Goal: Task Accomplishment & Management: Use online tool/utility

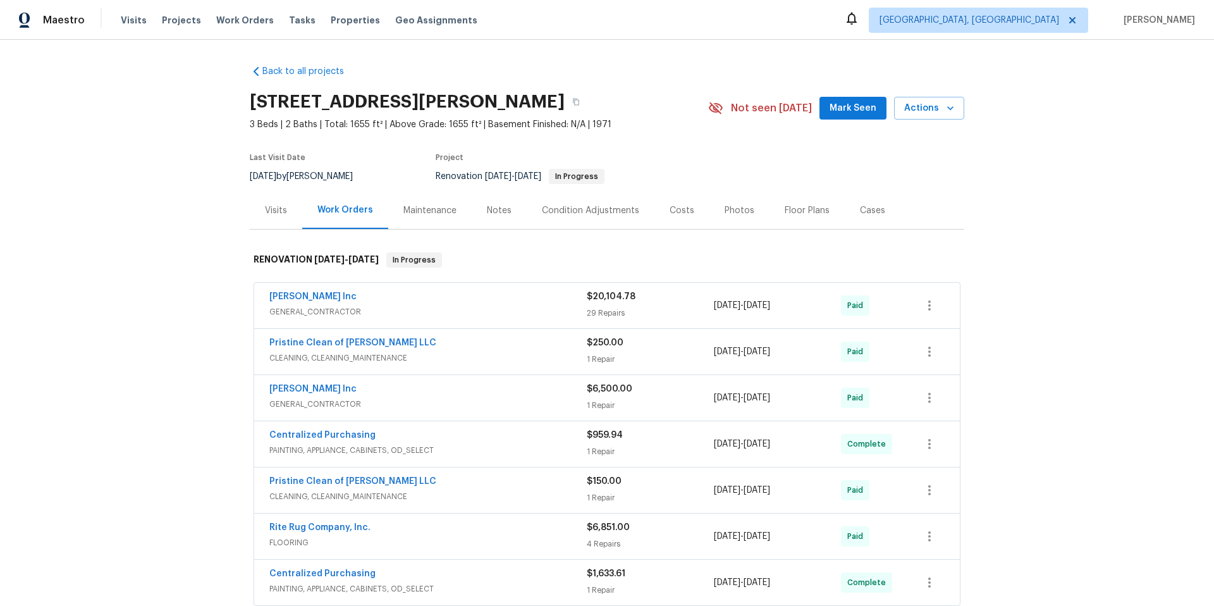
click at [277, 209] on div "Visits" at bounding box center [276, 210] width 22 height 13
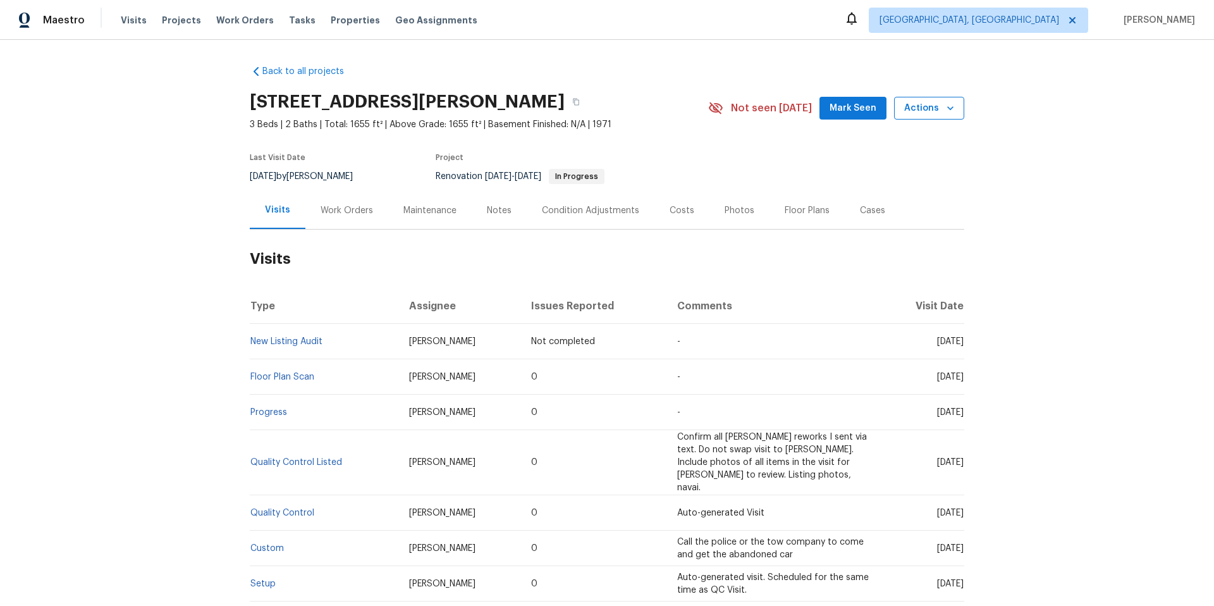
click at [926, 106] on span "Actions" at bounding box center [929, 109] width 50 height 16
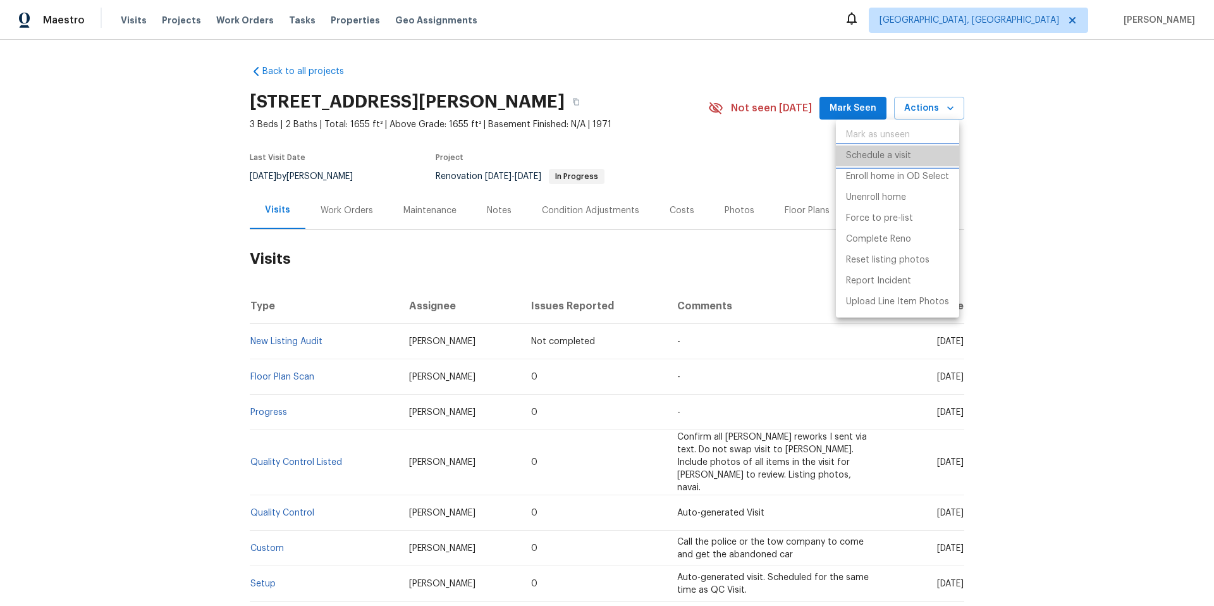
click at [890, 158] on p "Schedule a visit" at bounding box center [878, 155] width 65 height 13
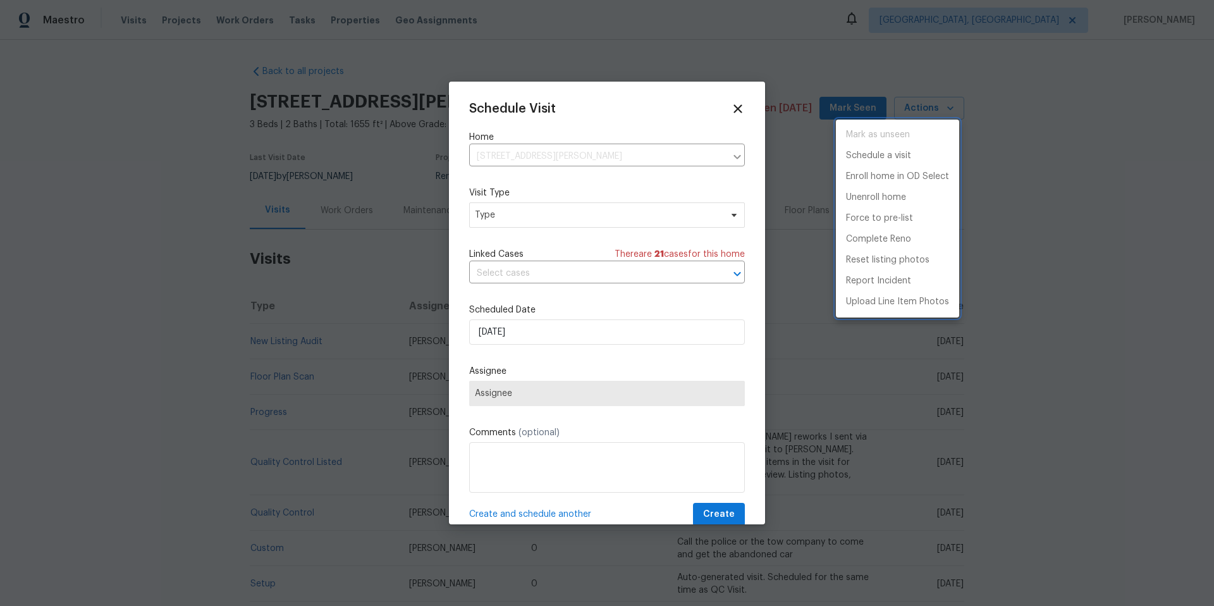
click at [627, 215] on div at bounding box center [607, 303] width 1214 height 606
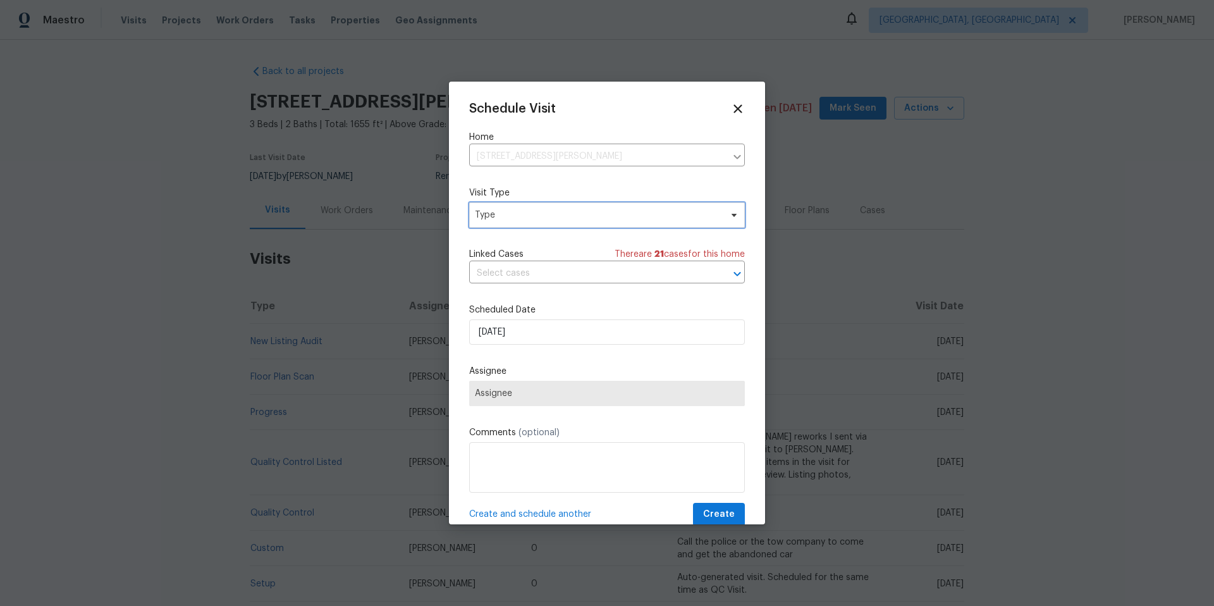
click at [605, 214] on span "Type" at bounding box center [598, 215] width 246 height 13
type input "sec"
click at [548, 275] on div "Security" at bounding box center [543, 275] width 140 height 18
click at [486, 276] on div "Security" at bounding box center [494, 275] width 34 height 13
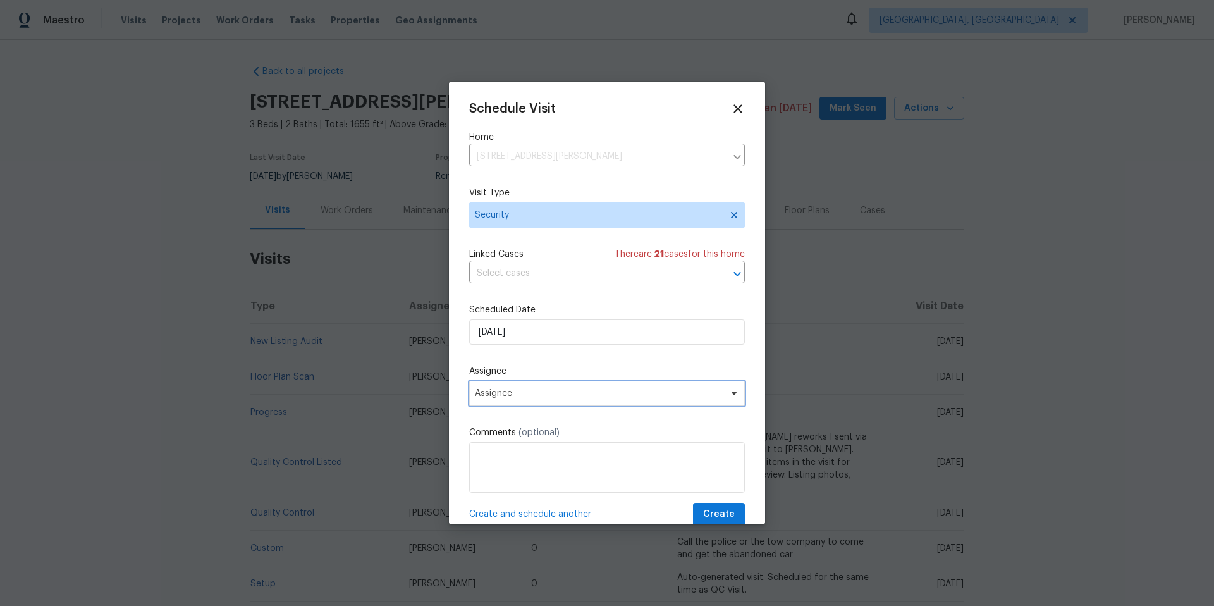
click at [572, 387] on span "Assignee" at bounding box center [607, 393] width 276 height 25
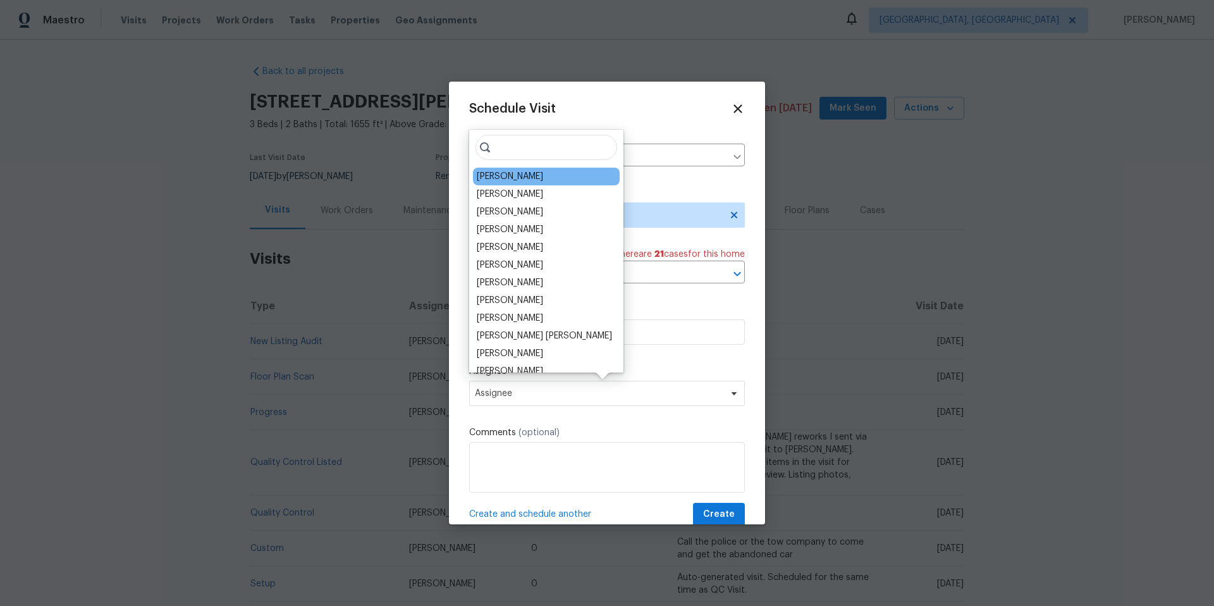
click at [510, 168] on div "[PERSON_NAME]" at bounding box center [546, 177] width 147 height 18
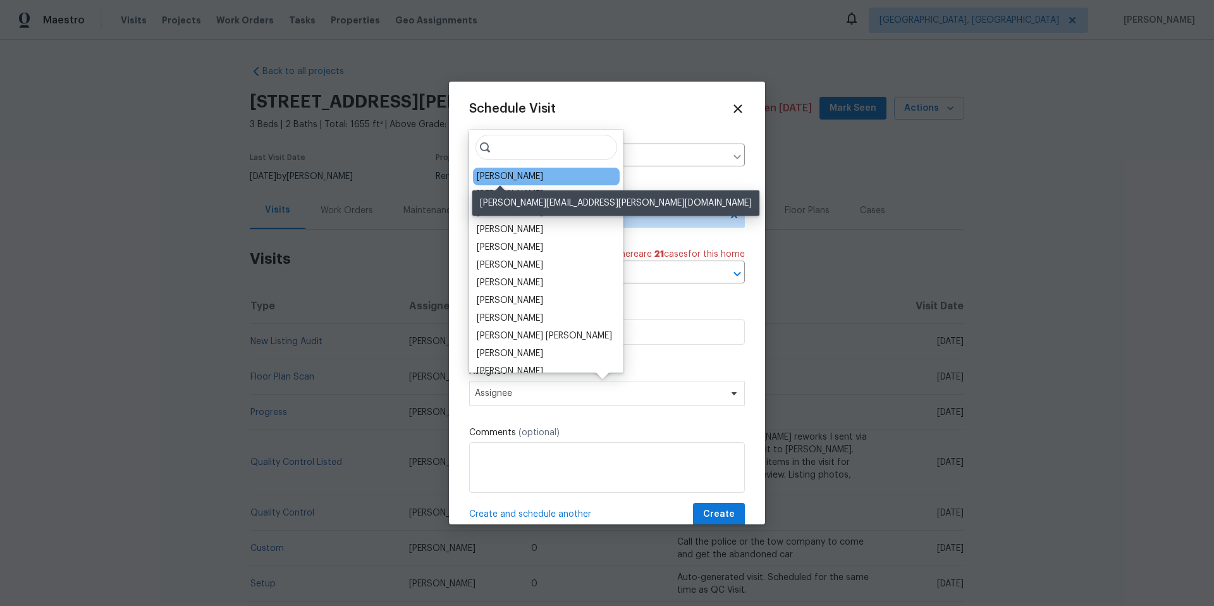
click at [509, 173] on div "[PERSON_NAME]" at bounding box center [510, 176] width 66 height 13
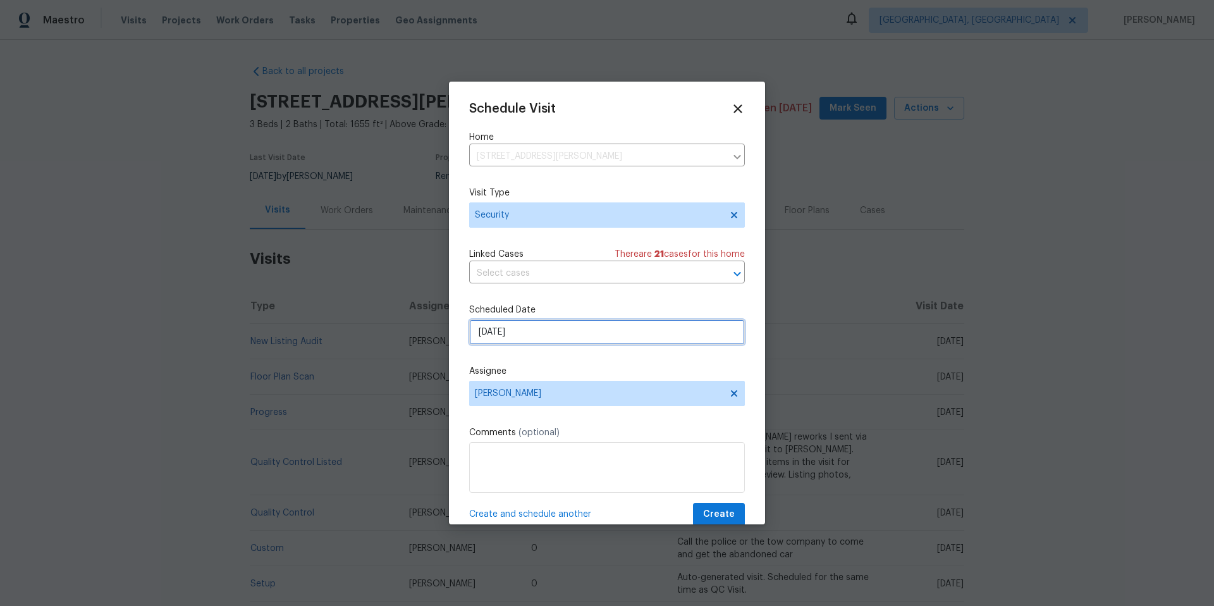
click at [544, 330] on input "[DATE]" at bounding box center [607, 331] width 276 height 25
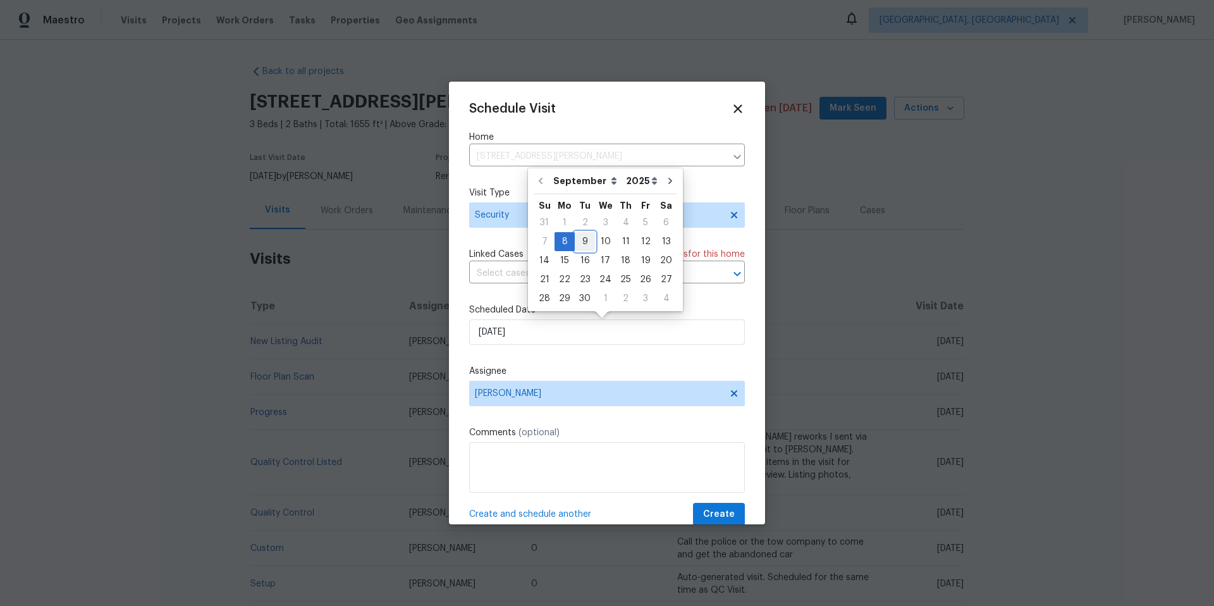
click at [583, 235] on div "9" at bounding box center [585, 242] width 20 height 18
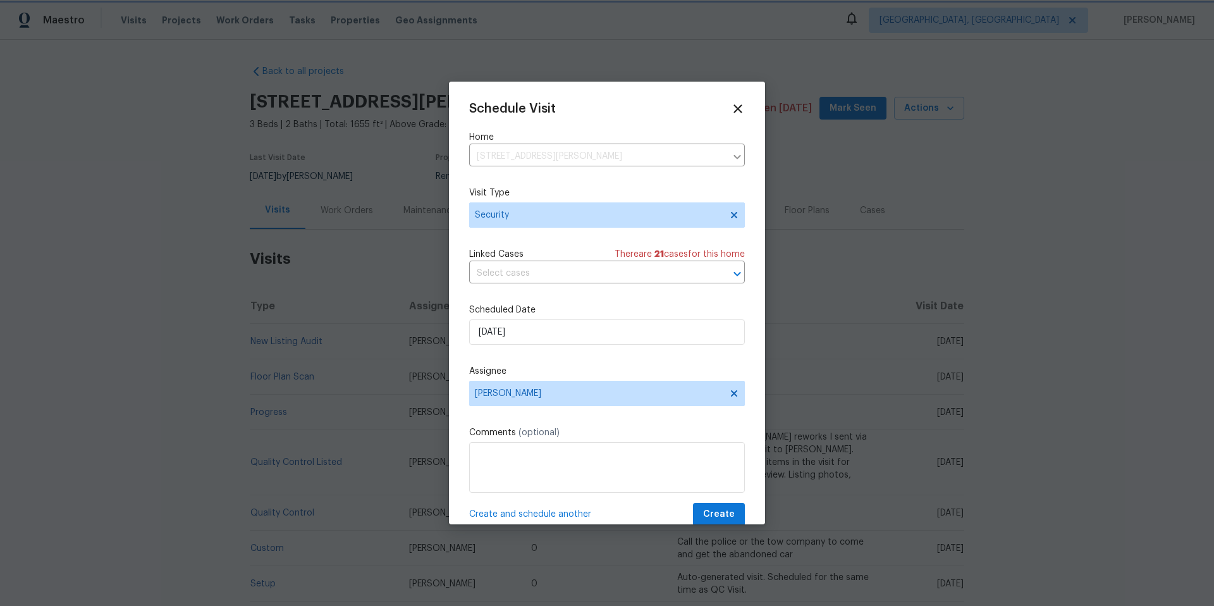
type input "[DATE]"
click at [549, 476] on textarea at bounding box center [607, 467] width 276 height 51
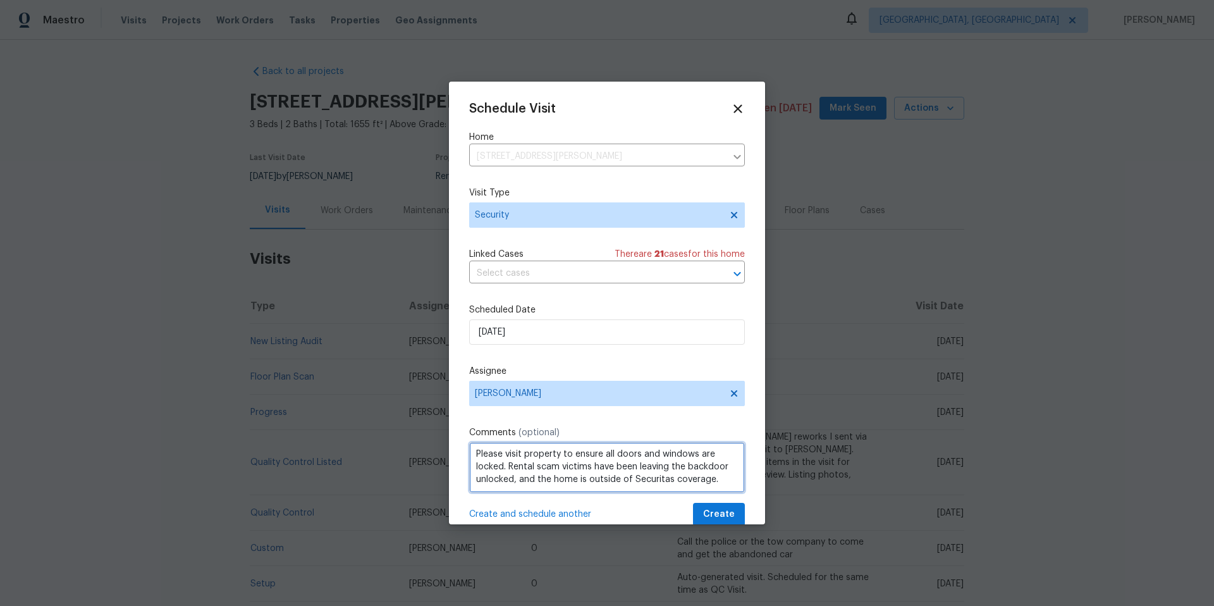
scroll to position [23, 0]
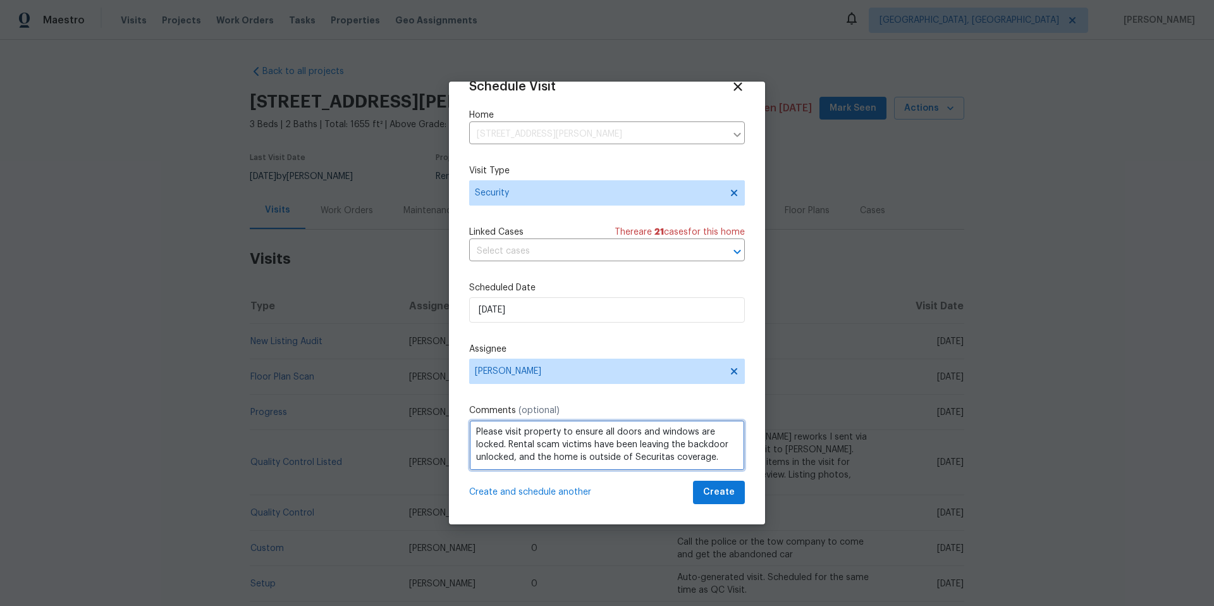
type textarea "Please visit property to ensure all doors and windows are locked. Rental scam v…"
click at [708, 496] on span "Create" at bounding box center [719, 492] width 32 height 16
